Goal: Navigation & Orientation: Find specific page/section

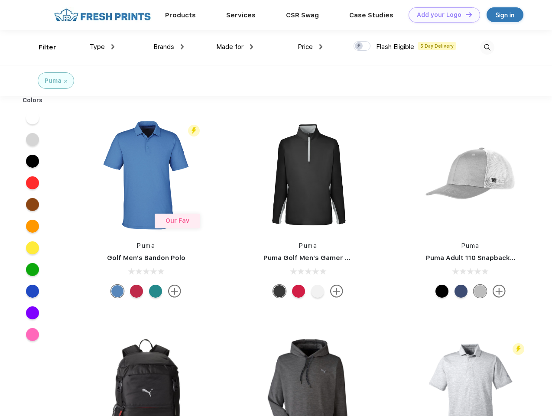
click at [441, 15] on link "Add your Logo Design Tool" at bounding box center [444, 14] width 71 height 15
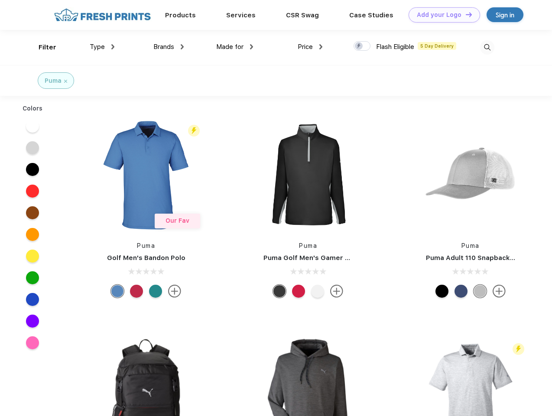
click at [0, 0] on div "Design Tool" at bounding box center [0, 0] width 0 height 0
click at [465, 14] on link "Add your Logo Design Tool" at bounding box center [444, 14] width 71 height 15
click at [42, 47] on div "Filter" at bounding box center [48, 47] width 18 height 10
click at [102, 47] on span "Type" at bounding box center [97, 47] width 15 height 8
click at [169, 47] on span "Brands" at bounding box center [163, 47] width 21 height 8
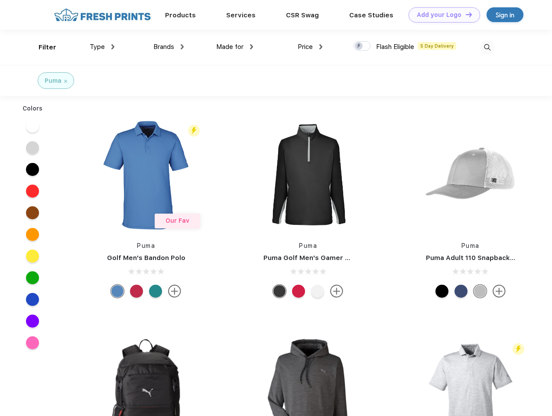
click at [235, 47] on span "Made for" at bounding box center [229, 47] width 27 height 8
click at [310, 47] on span "Price" at bounding box center [305, 47] width 15 height 8
click at [362, 46] on div at bounding box center [362, 46] width 17 height 10
click at [359, 46] on input "checkbox" at bounding box center [357, 44] width 6 height 6
click at [487, 47] on img at bounding box center [487, 47] width 14 height 14
